Goal: Information Seeking & Learning: Learn about a topic

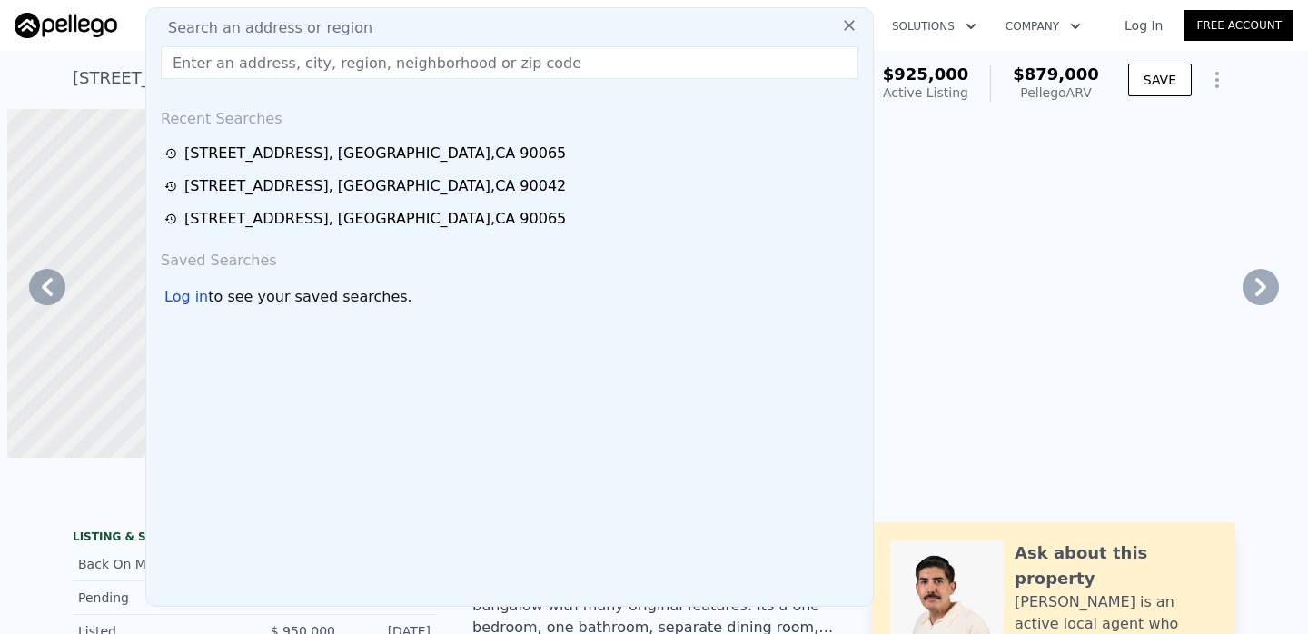
scroll to position [0, 6356]
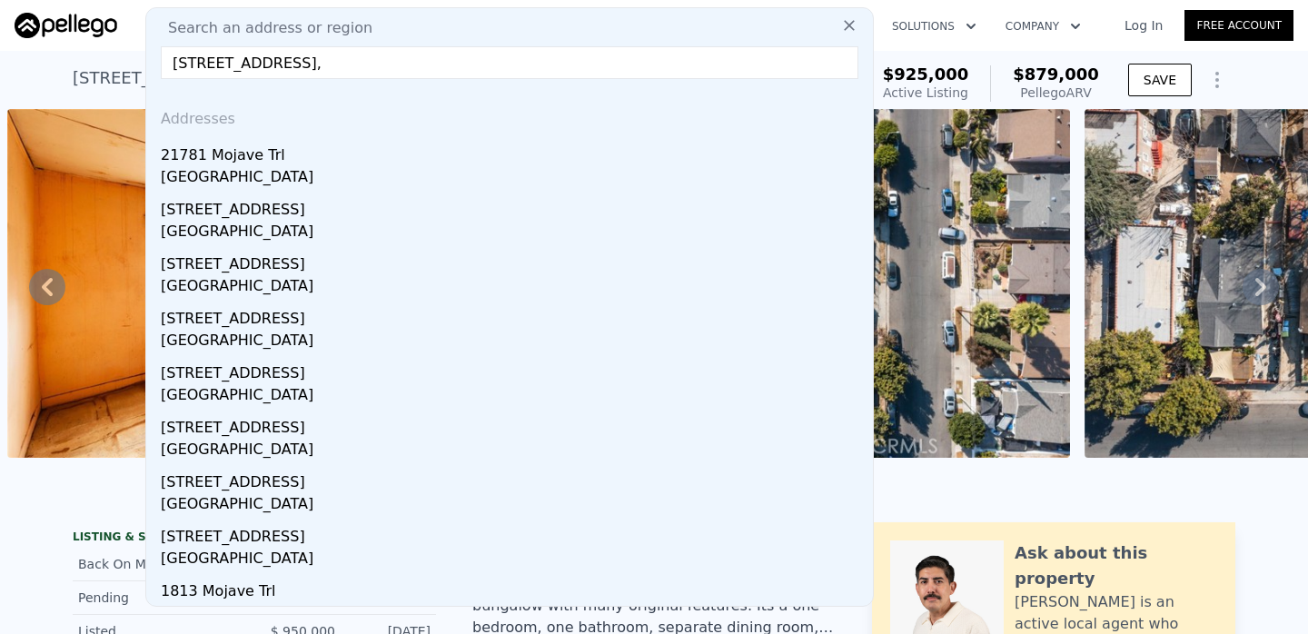
type input "[STREET_ADDRESS],"
click at [609, 171] on div "[GEOGRAPHIC_DATA]" at bounding box center [513, 178] width 705 height 25
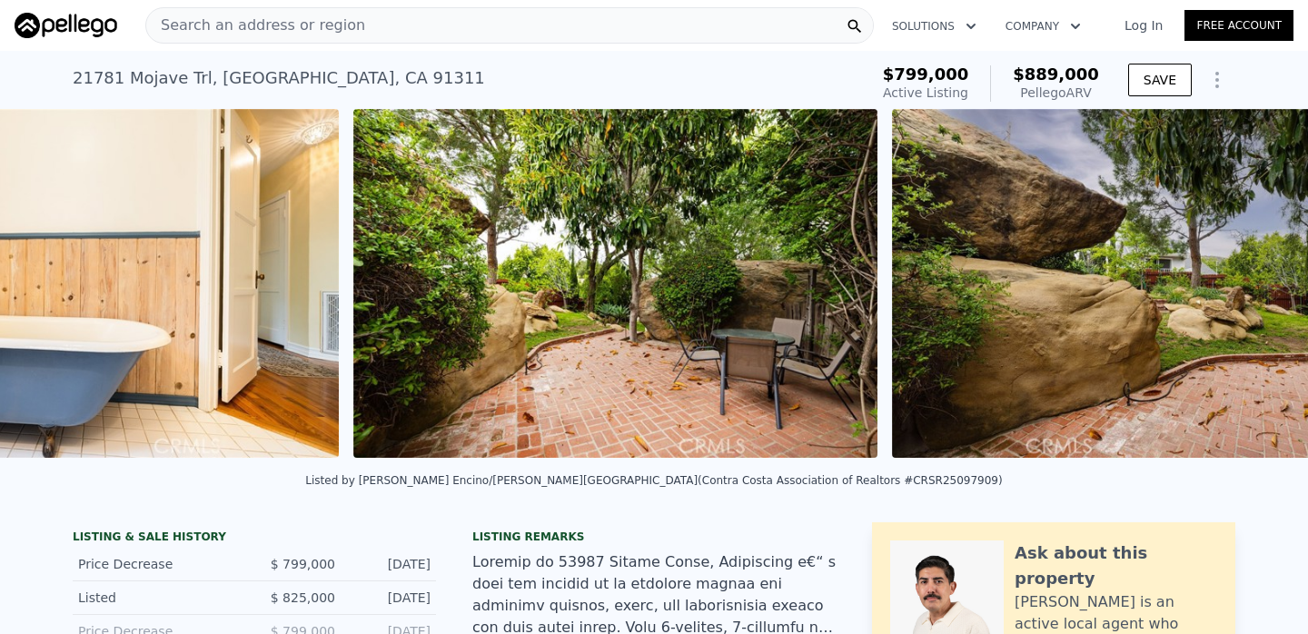
scroll to position [0, 10534]
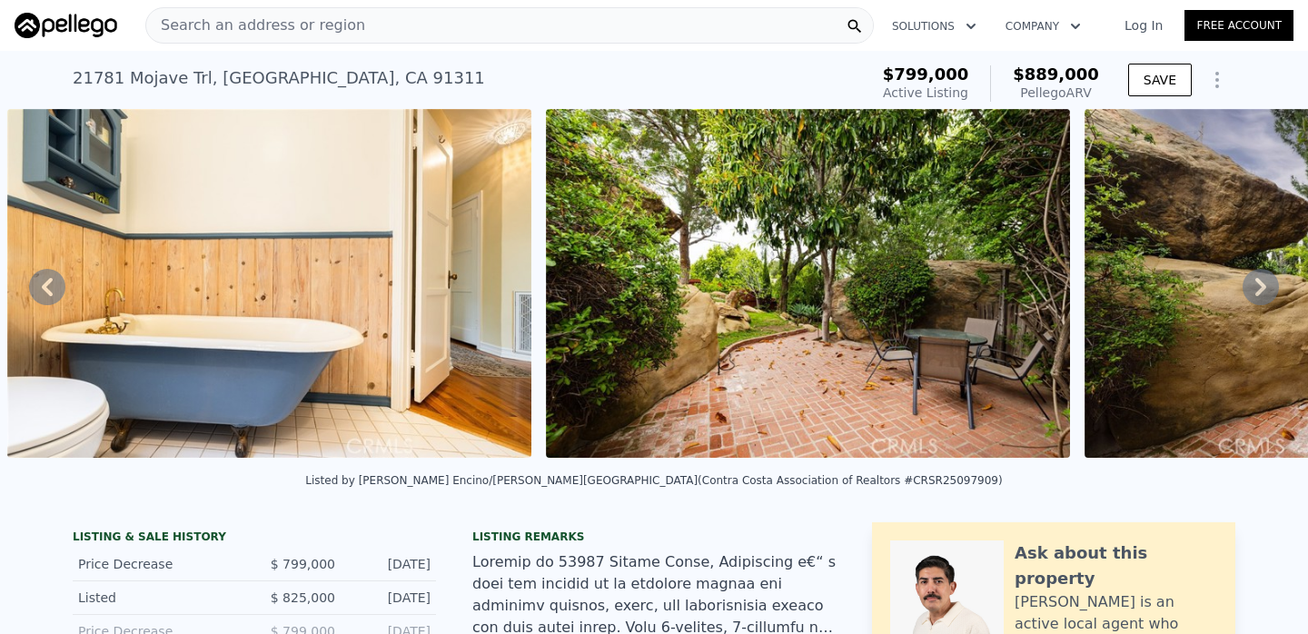
click at [740, 30] on div "Search an address or region" at bounding box center [509, 25] width 728 height 36
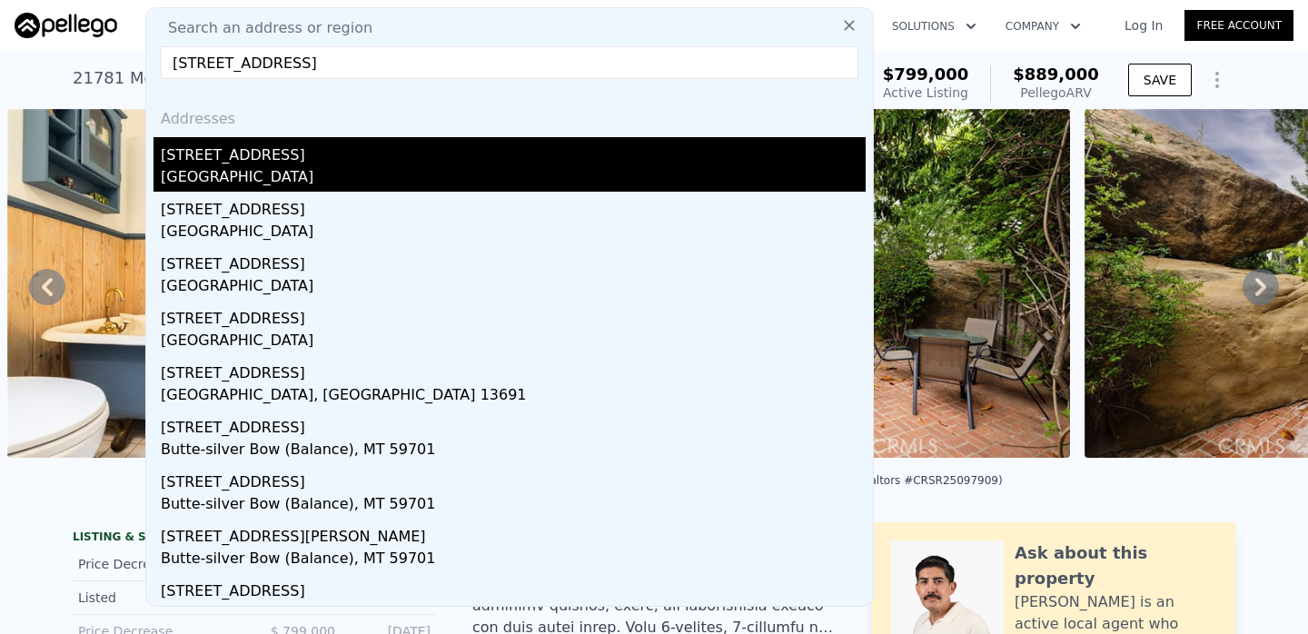
type input "[STREET_ADDRESS]"
click at [470, 159] on div "[STREET_ADDRESS]" at bounding box center [513, 151] width 705 height 29
type input "1090"
type input "1998"
type input "3401"
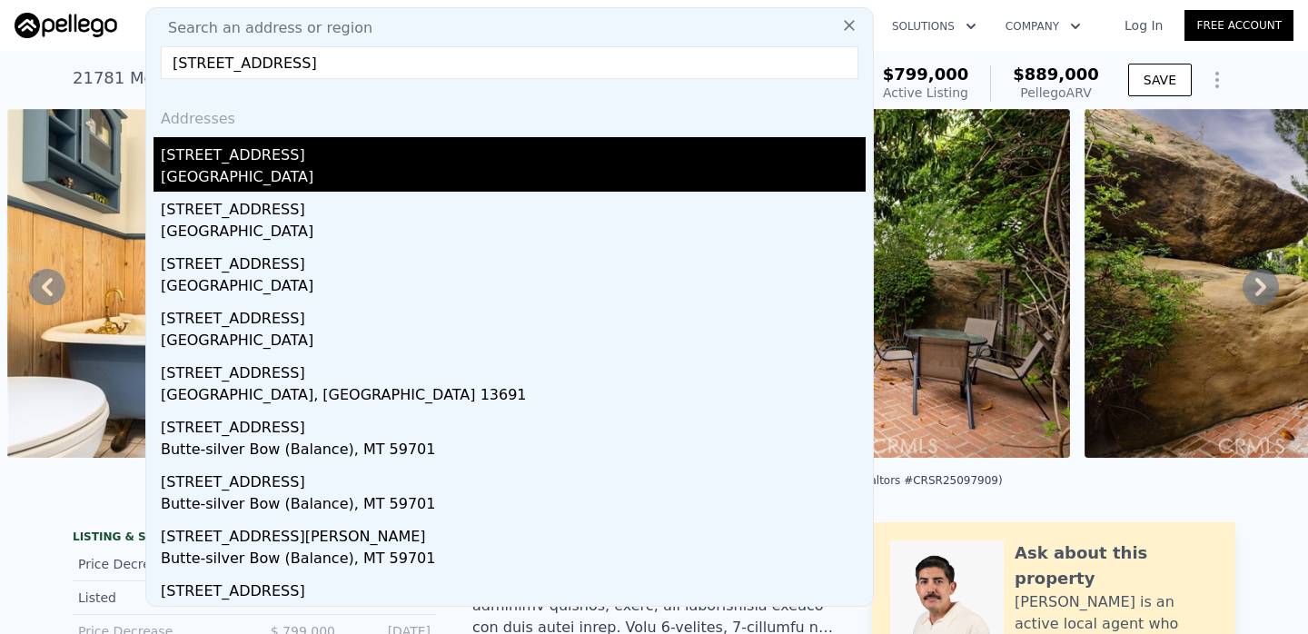
type input "9581"
type input "$ 1,397,000"
type input "8"
type input "$ 113,717"
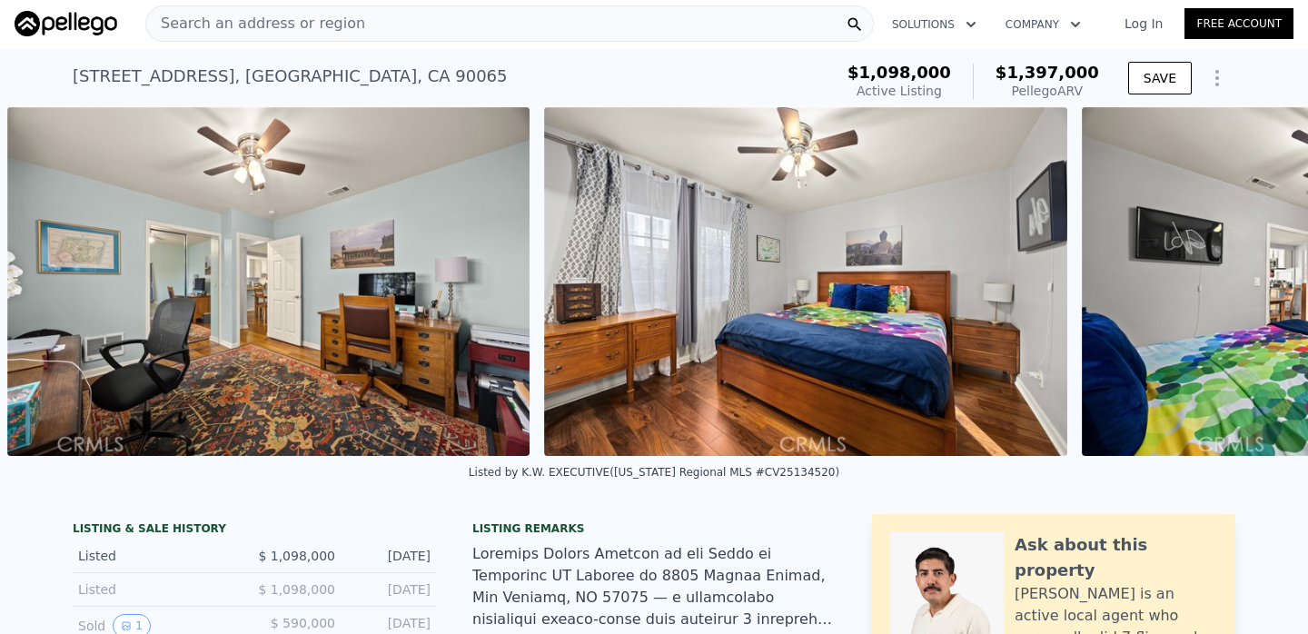
scroll to position [0, 12651]
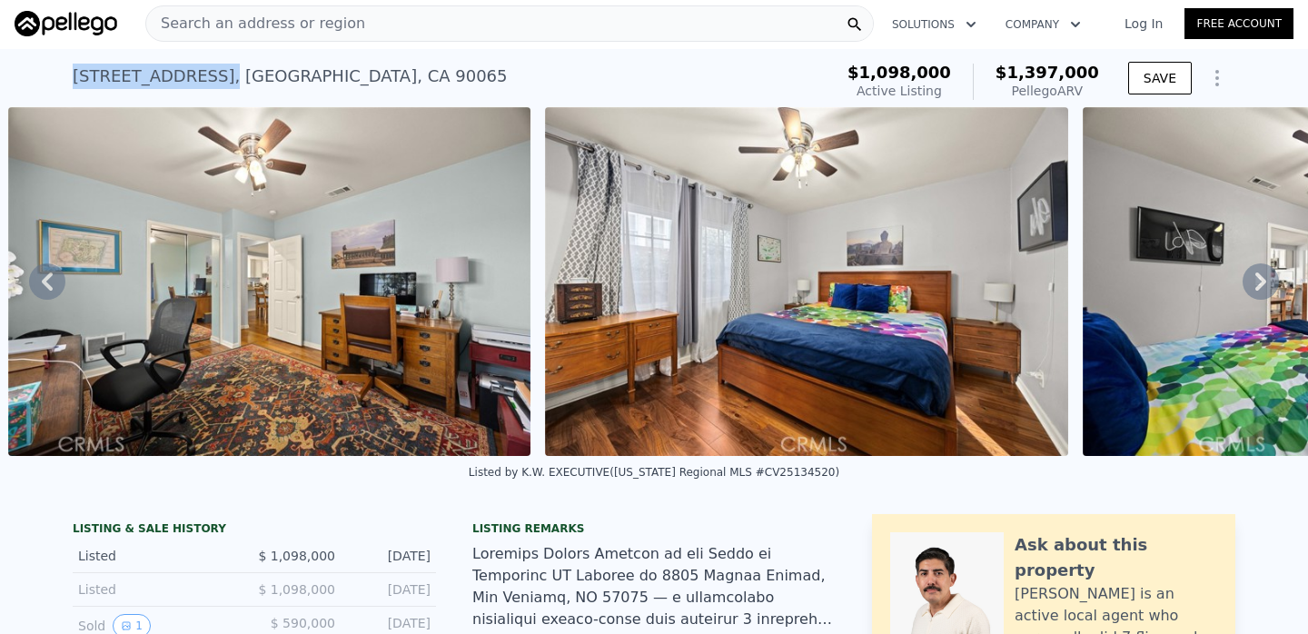
drag, startPoint x: 179, startPoint y: 82, endPoint x: 77, endPoint y: 87, distance: 101.9
click at [76, 87] on div "[STREET_ADDRESS]" at bounding box center [290, 76] width 435 height 25
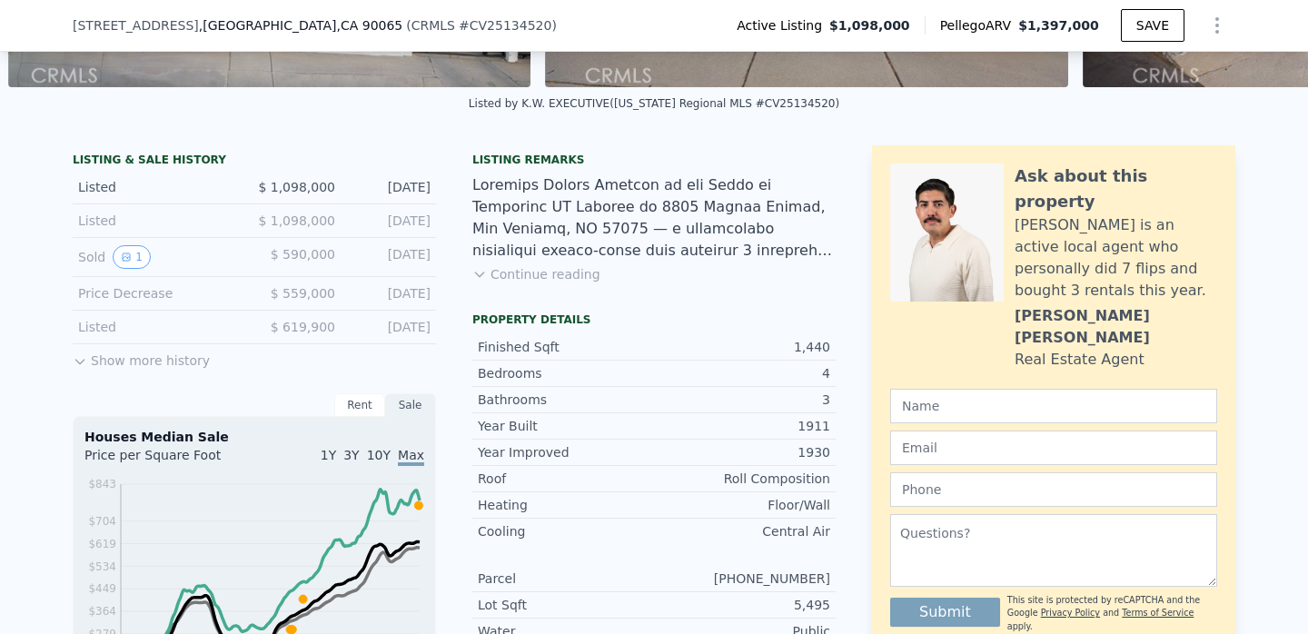
scroll to position [410, 0]
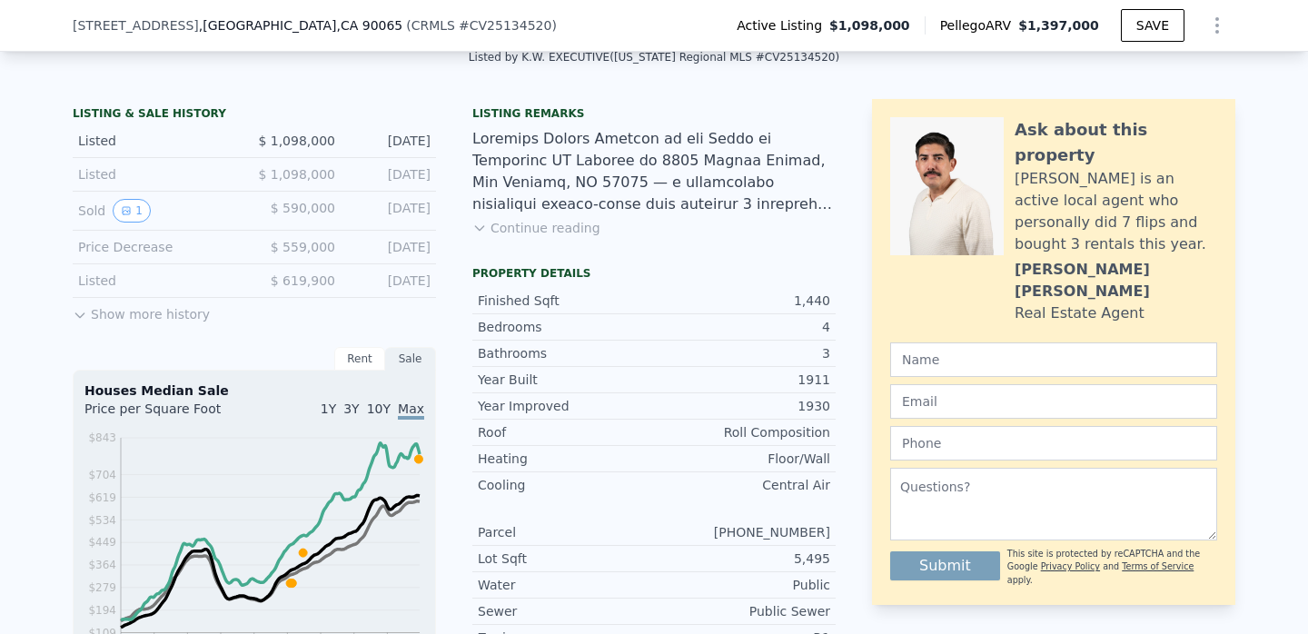
click at [556, 226] on button "Continue reading" at bounding box center [536, 228] width 128 height 18
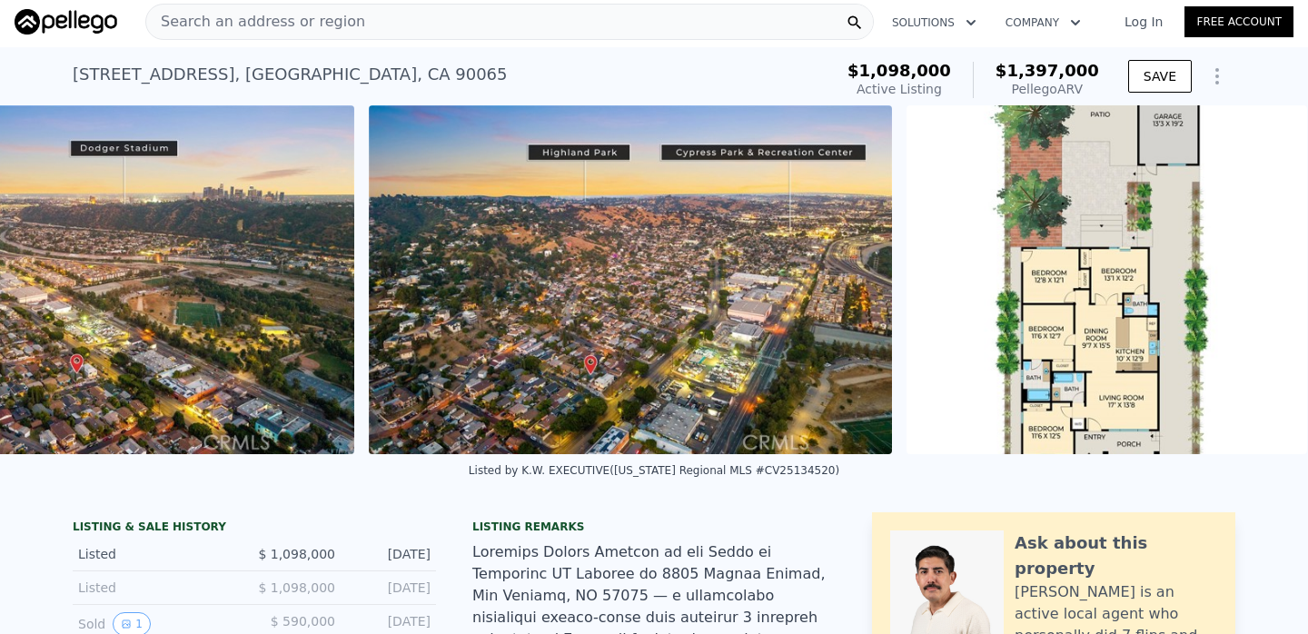
scroll to position [0, 20891]
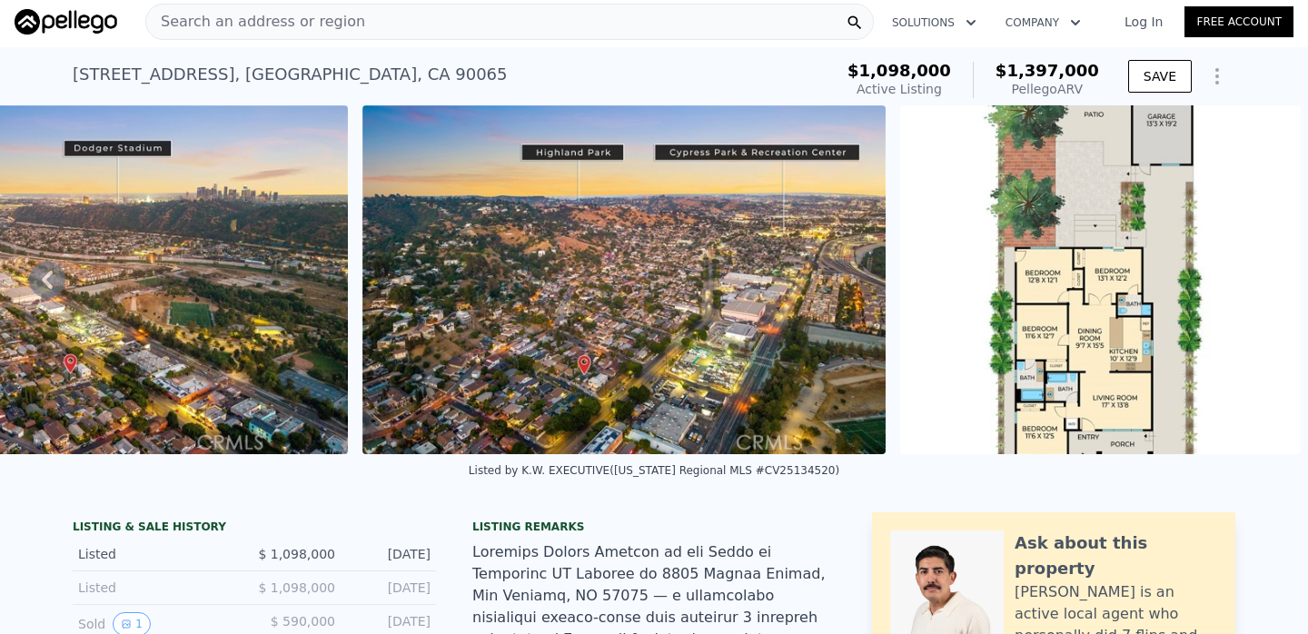
click at [681, 26] on div "Search an address or region" at bounding box center [509, 22] width 728 height 36
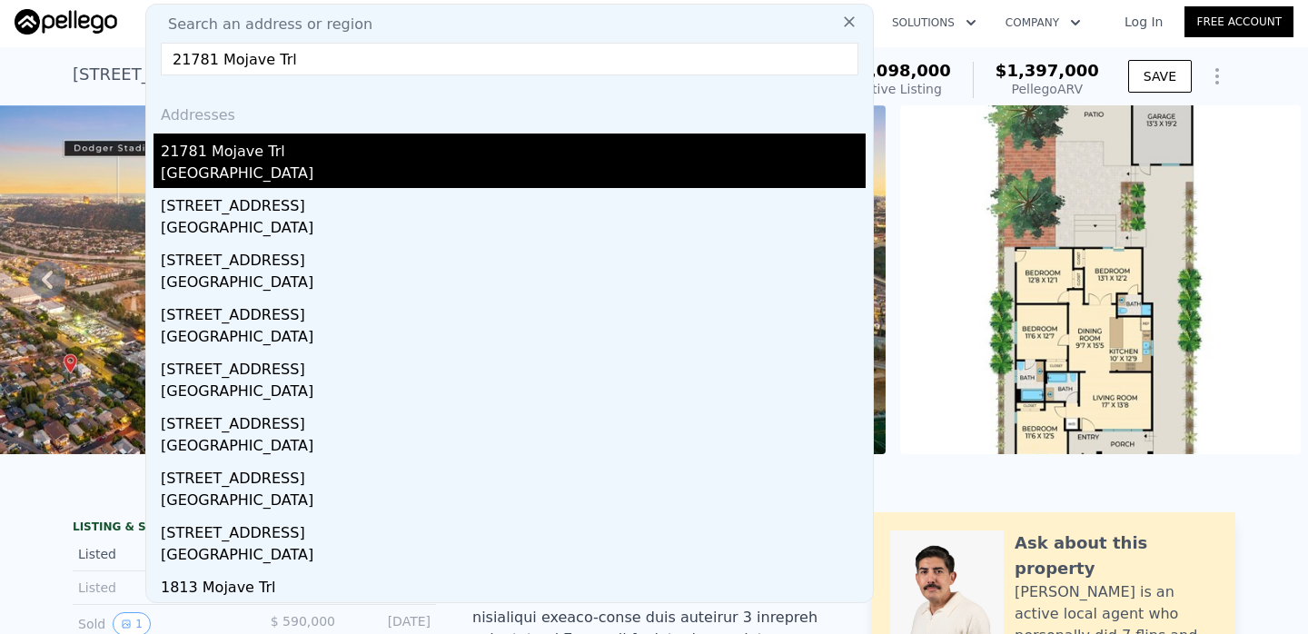
type input "21781 Mojave Trl"
click at [550, 168] on div "[GEOGRAPHIC_DATA]" at bounding box center [513, 175] width 705 height 25
type input "1440"
type input "1959"
type input "7502"
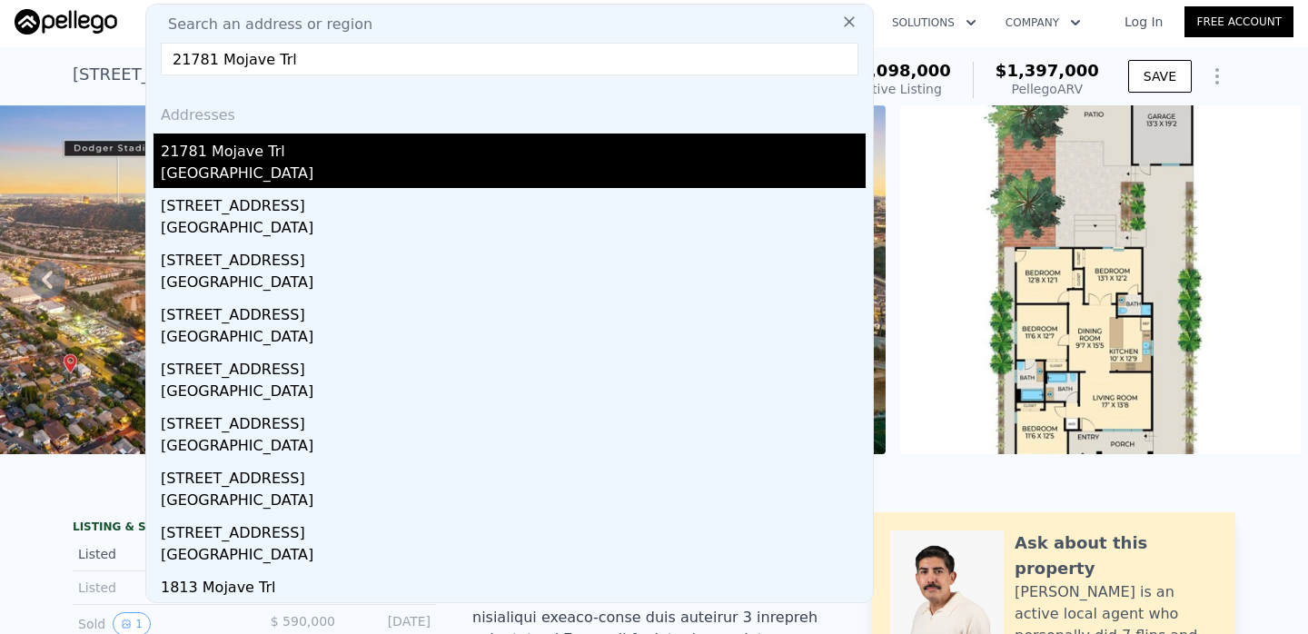
type input "15243"
type input "$ 889,000"
type input "6"
type input "-$ 17,376"
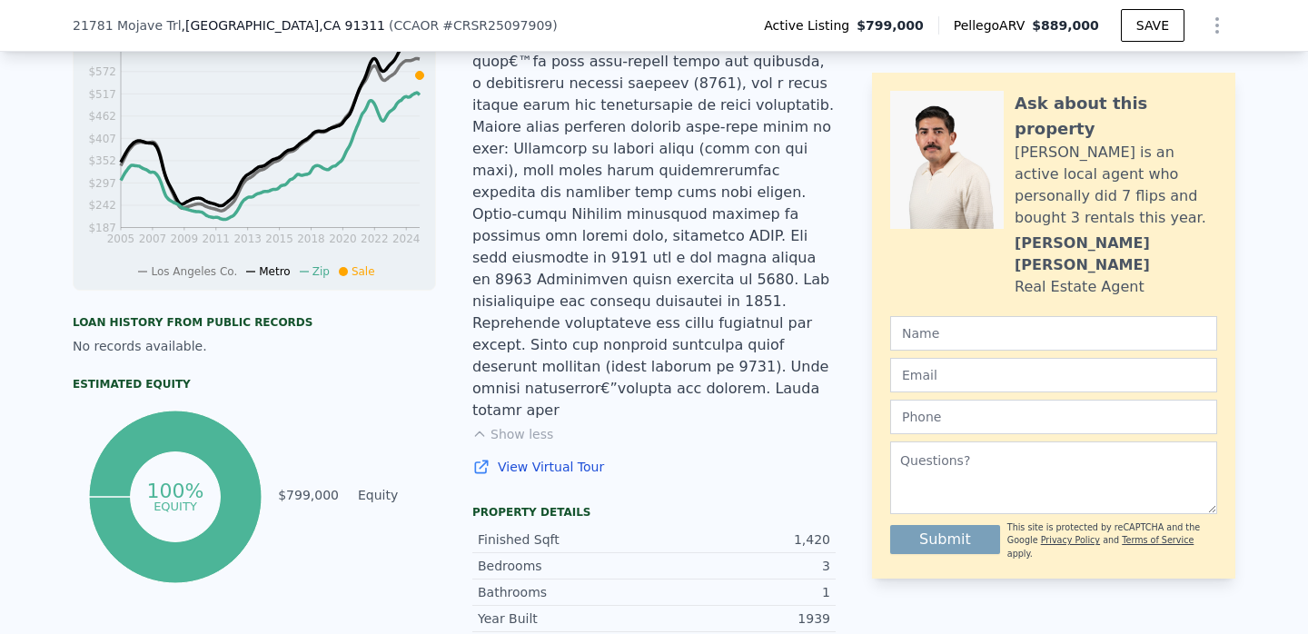
scroll to position [756, 0]
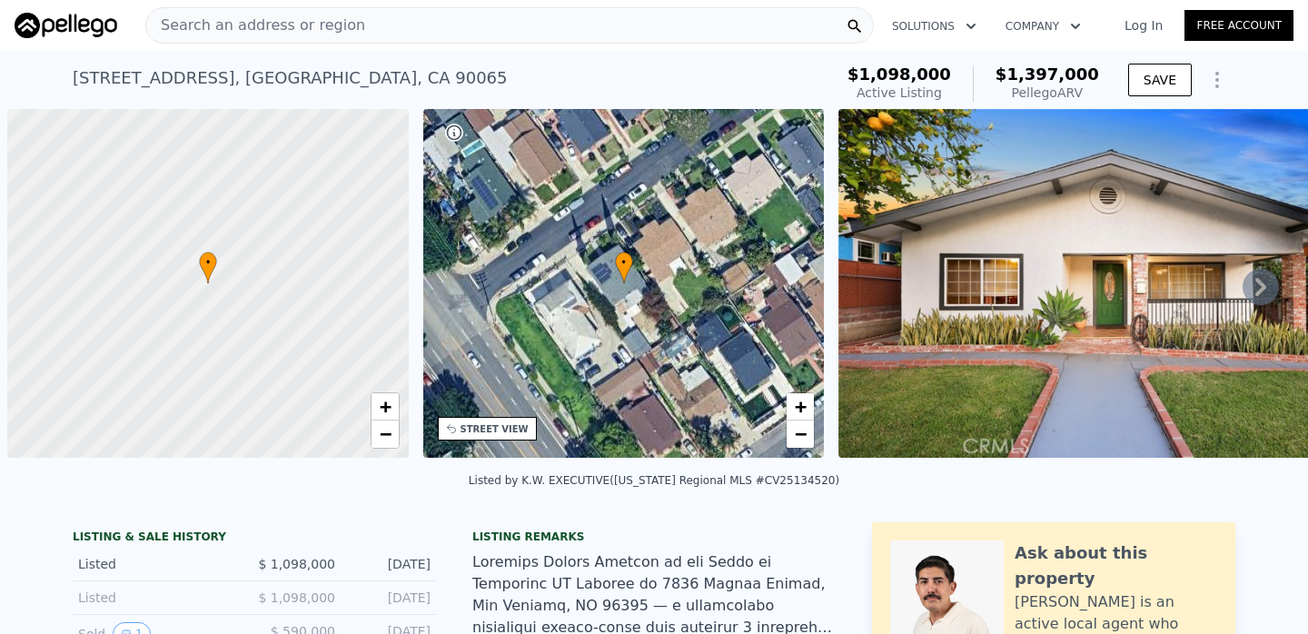
scroll to position [0, 7]
